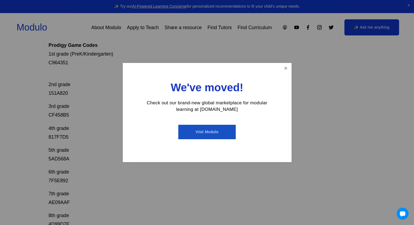
scroll to position [109, 0]
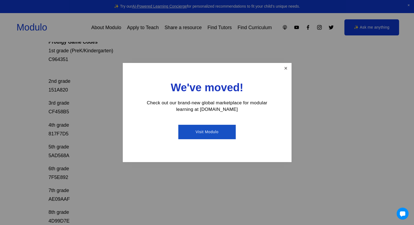
click at [284, 67] on link "Close" at bounding box center [286, 69] width 10 height 10
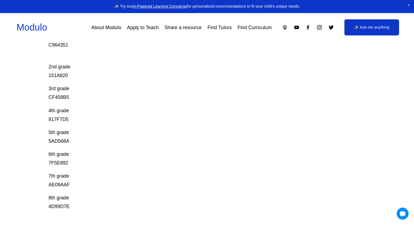
scroll to position [128, 0]
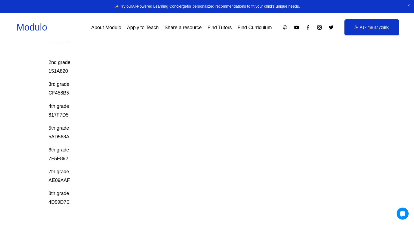
click at [53, 136] on p "5th grade 5AD568A" at bounding box center [190, 132] width 285 height 17
copy p "5AD568A"
click at [59, 159] on p "6th grade 7F5E892" at bounding box center [190, 153] width 285 height 17
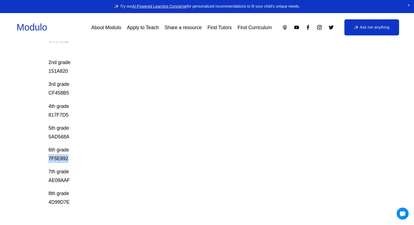
copy p "7F5E892"
